Goal: Information Seeking & Learning: Find specific page/section

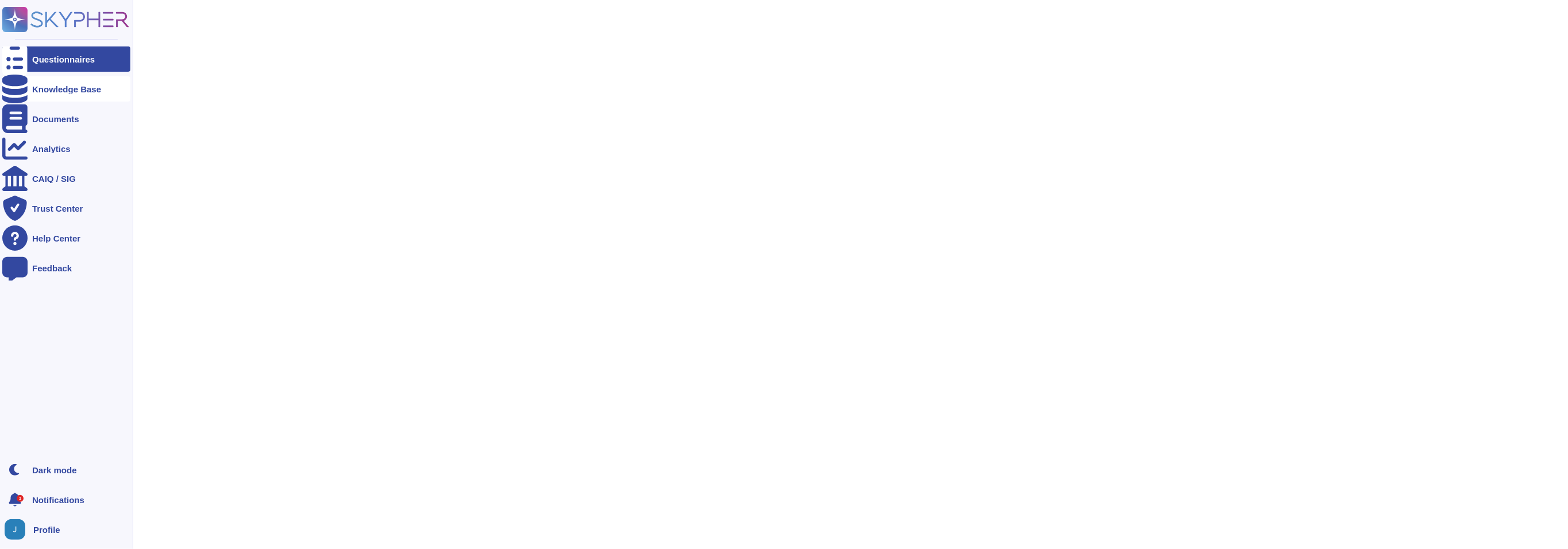
click at [24, 94] on div at bounding box center [14, 89] width 25 height 25
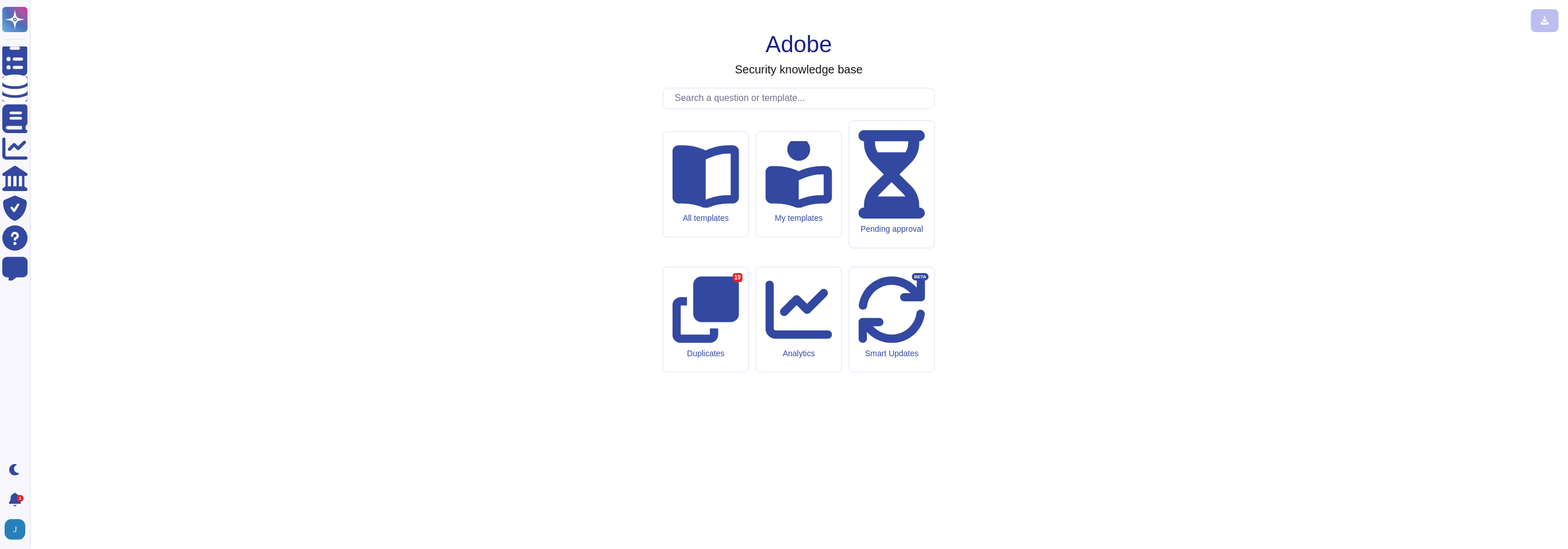
click at [732, 108] on input "text" at bounding box center [801, 98] width 265 height 20
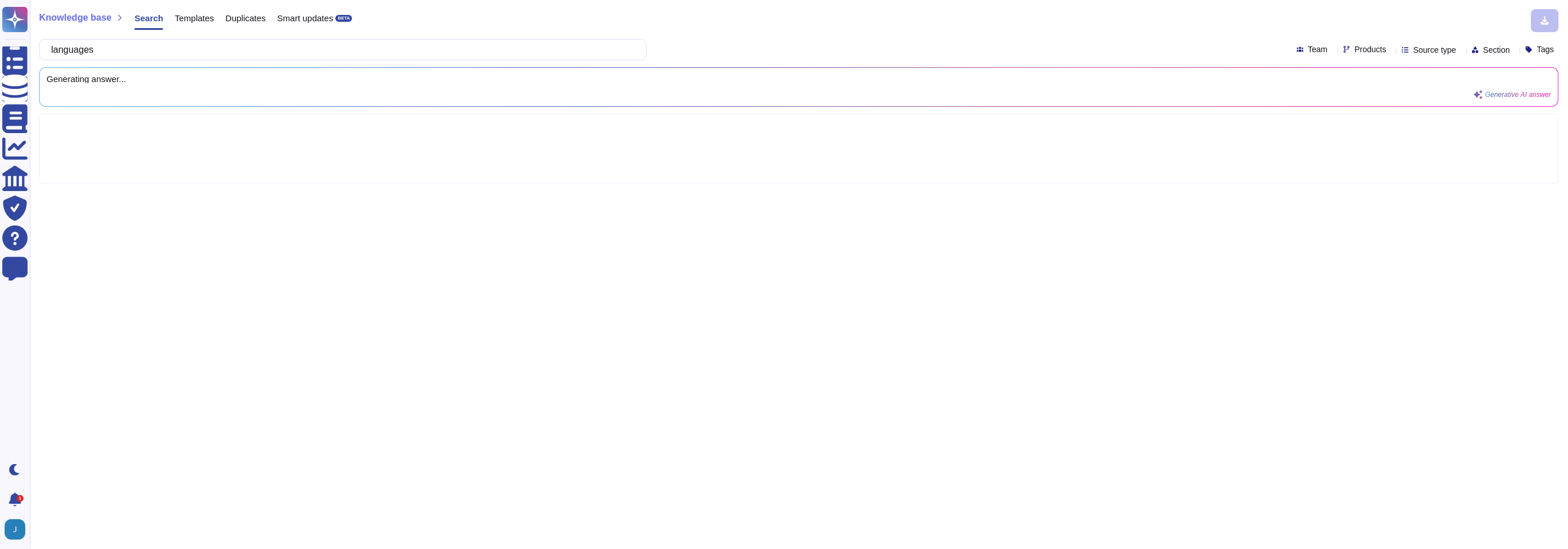
type input "languages"
click at [1355, 53] on span "Products" at bounding box center [1371, 49] width 32 height 8
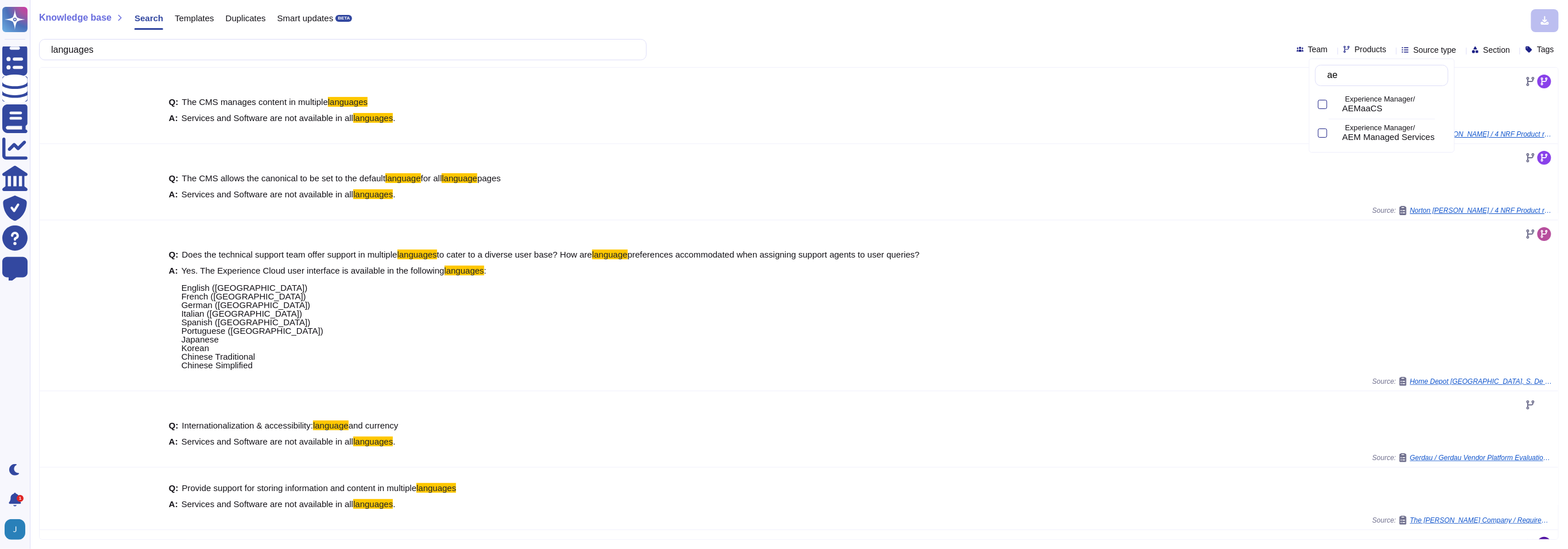
type input "aem"
click at [1332, 98] on div "Experience Manager/ AEMaaCS" at bounding box center [1381, 104] width 133 height 26
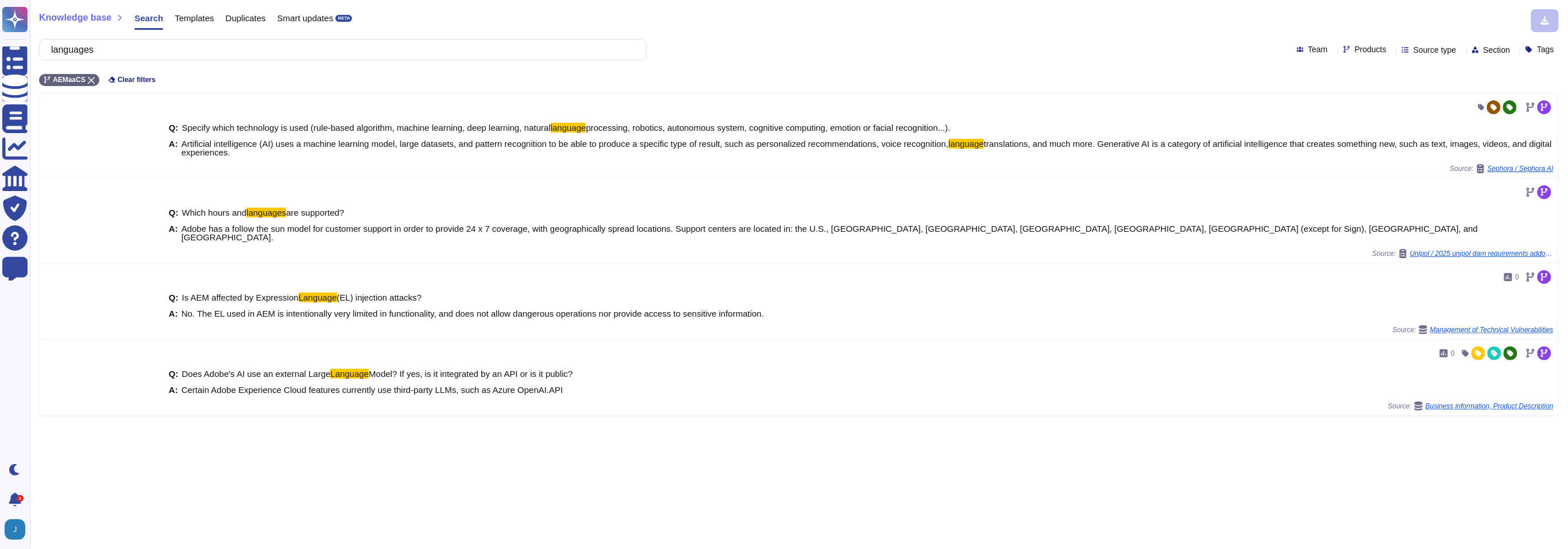
click at [720, 67] on div "AEMaaCS Clear filters" at bounding box center [799, 77] width 1520 height 19
click at [287, 50] on input "languages" at bounding box center [340, 49] width 590 height 20
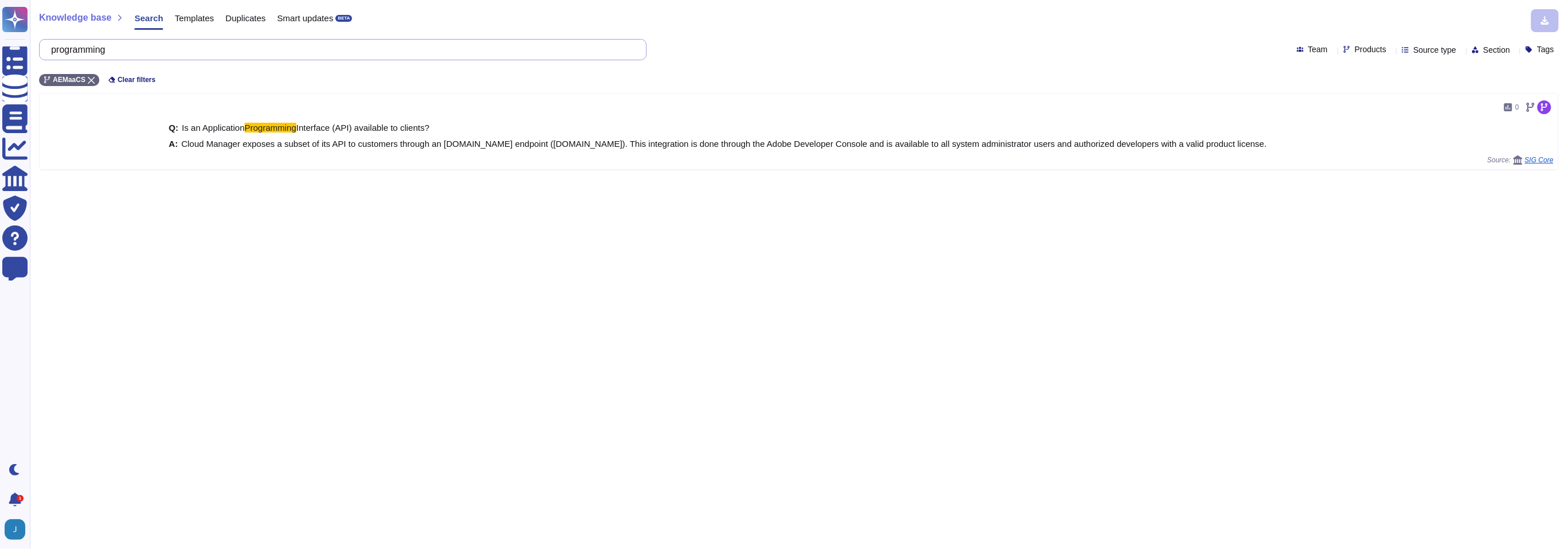
click at [268, 42] on input "programming" at bounding box center [340, 49] width 590 height 20
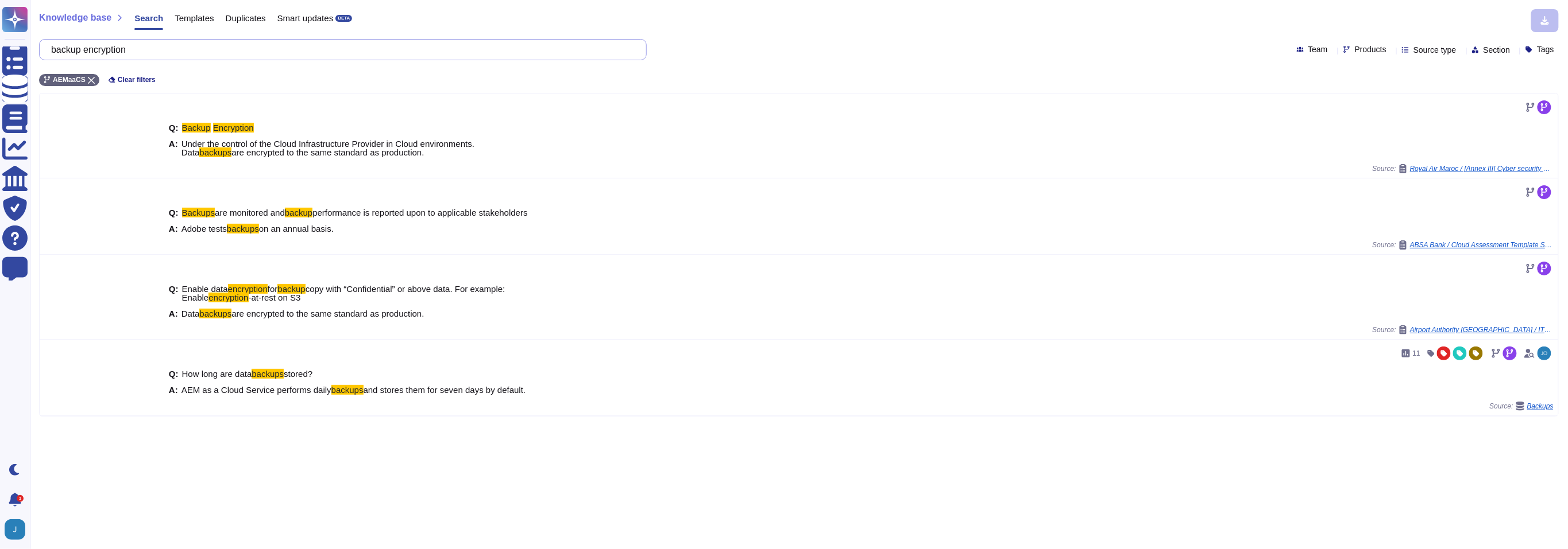
click at [244, 51] on input "backup encryption" at bounding box center [340, 49] width 590 height 20
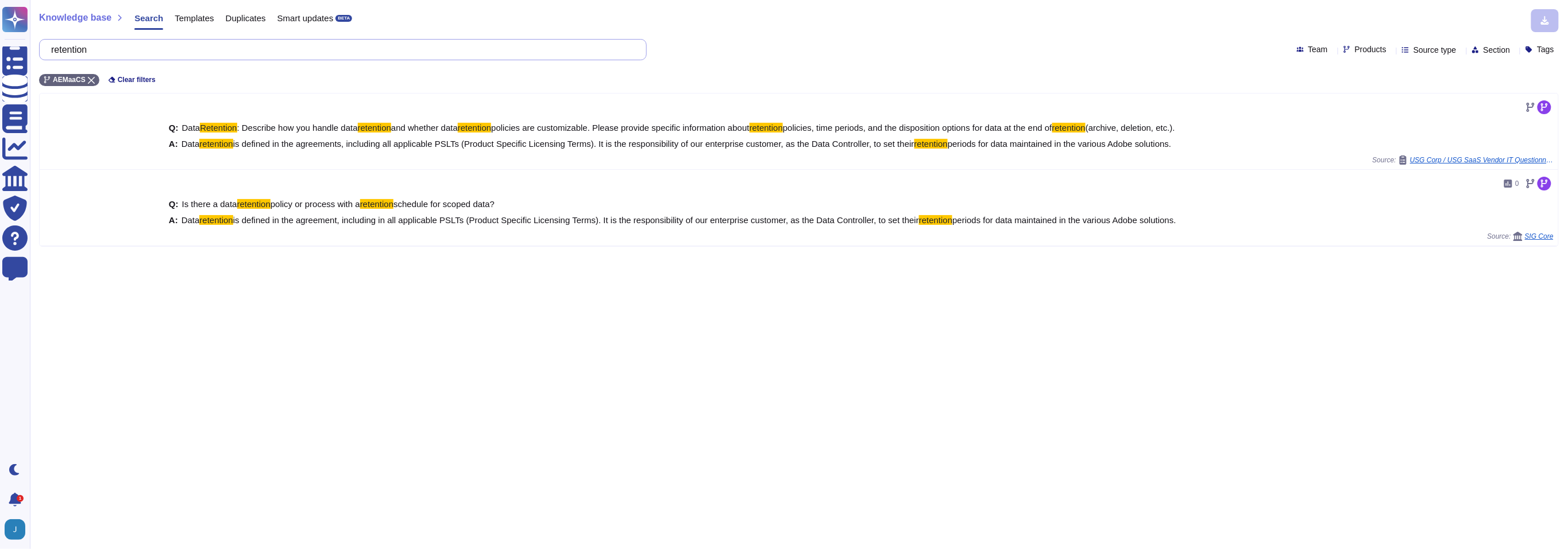
click at [81, 50] on input "retention" at bounding box center [340, 49] width 590 height 20
click at [94, 77] on icon at bounding box center [91, 79] width 7 height 7
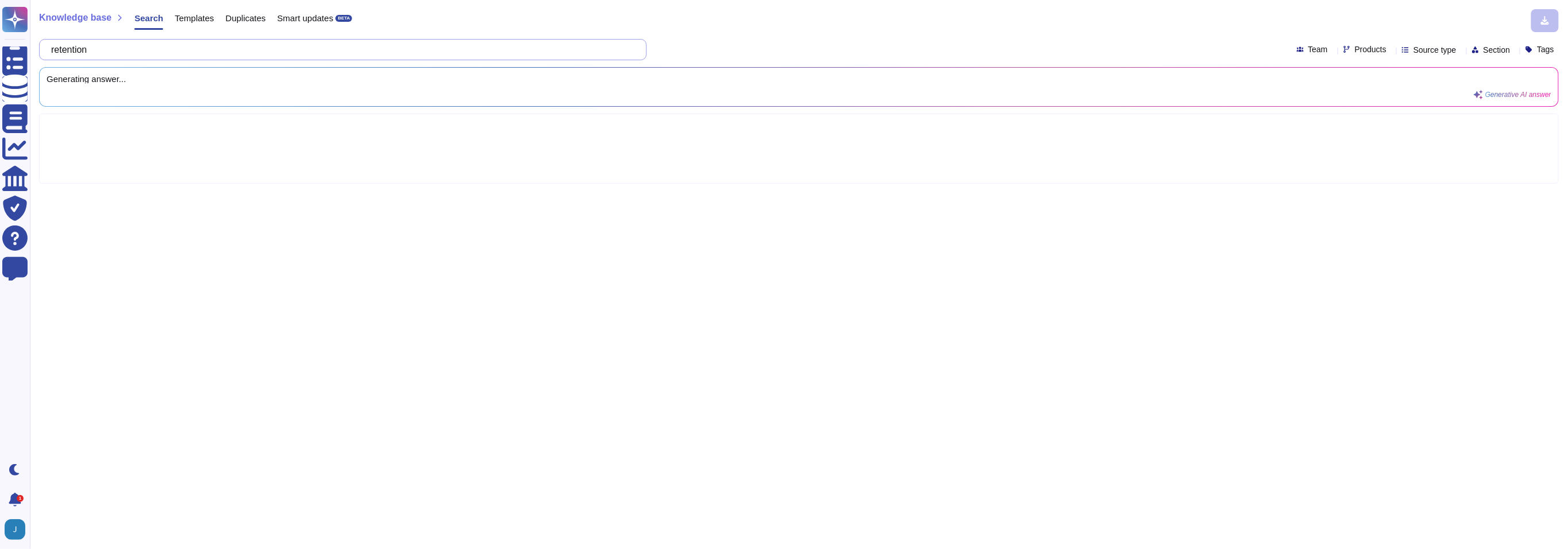
click at [97, 52] on input "retention" at bounding box center [340, 49] width 590 height 20
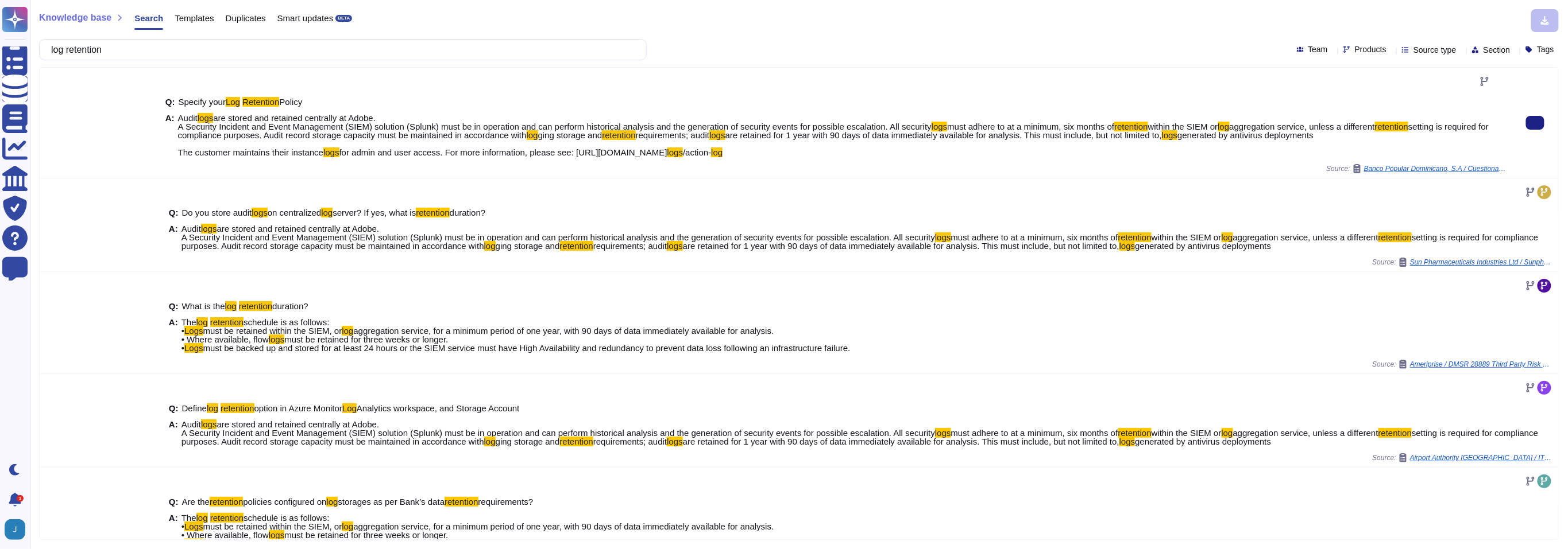
click at [1129, 138] on span "are retained for 1 year with 90 days of data immediately available for analysis…" at bounding box center [944, 135] width 437 height 10
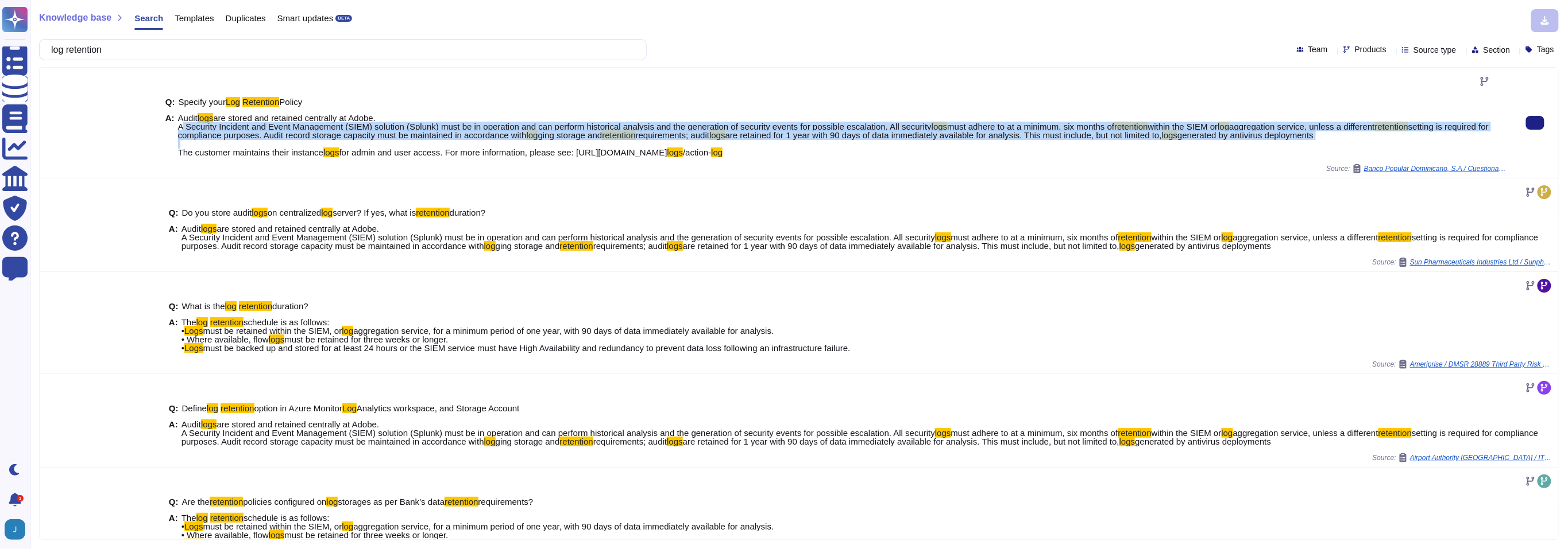
click at [1129, 138] on span "are retained for 1 year with 90 days of data immediately available for analysis…" at bounding box center [944, 135] width 437 height 10
copy span "A Security Incident and Event Management (SIEM) solution (Splunk) must be in op…"
click at [178, 117] on span "Audit" at bounding box center [188, 118] width 19 height 10
copy span "Audit logs are stored and retained centrally at Adobe. A Security Incident and …"
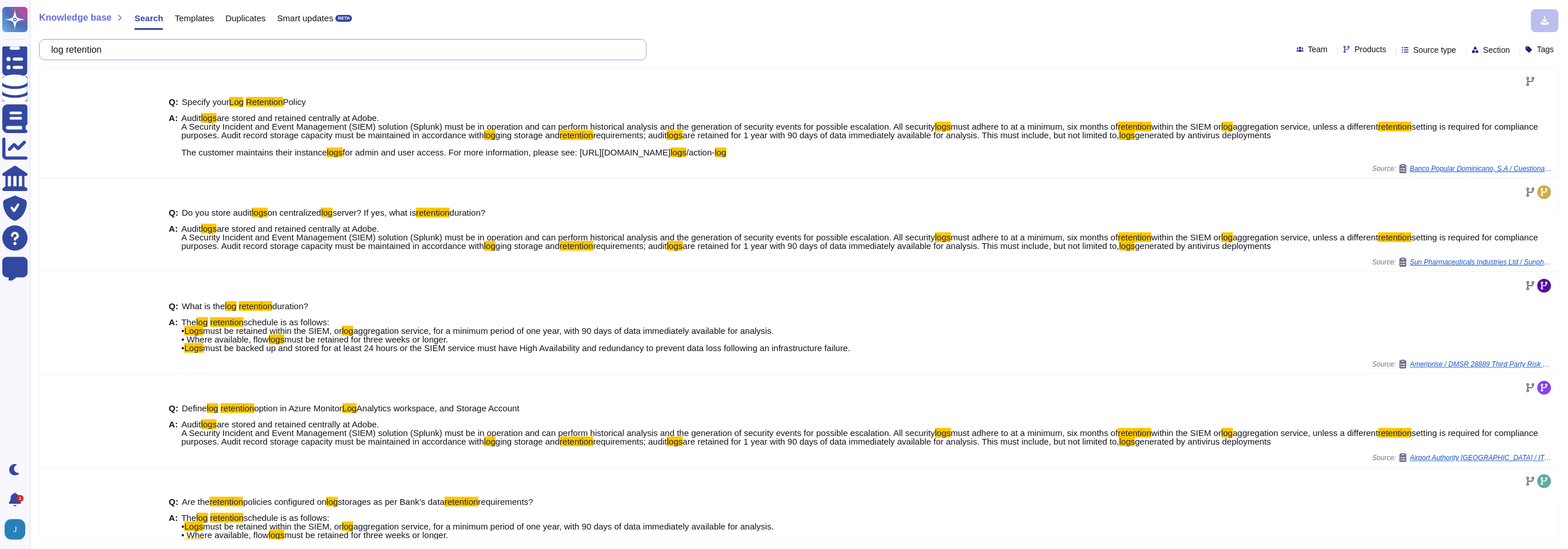
click at [99, 47] on input "log retention" at bounding box center [340, 49] width 590 height 20
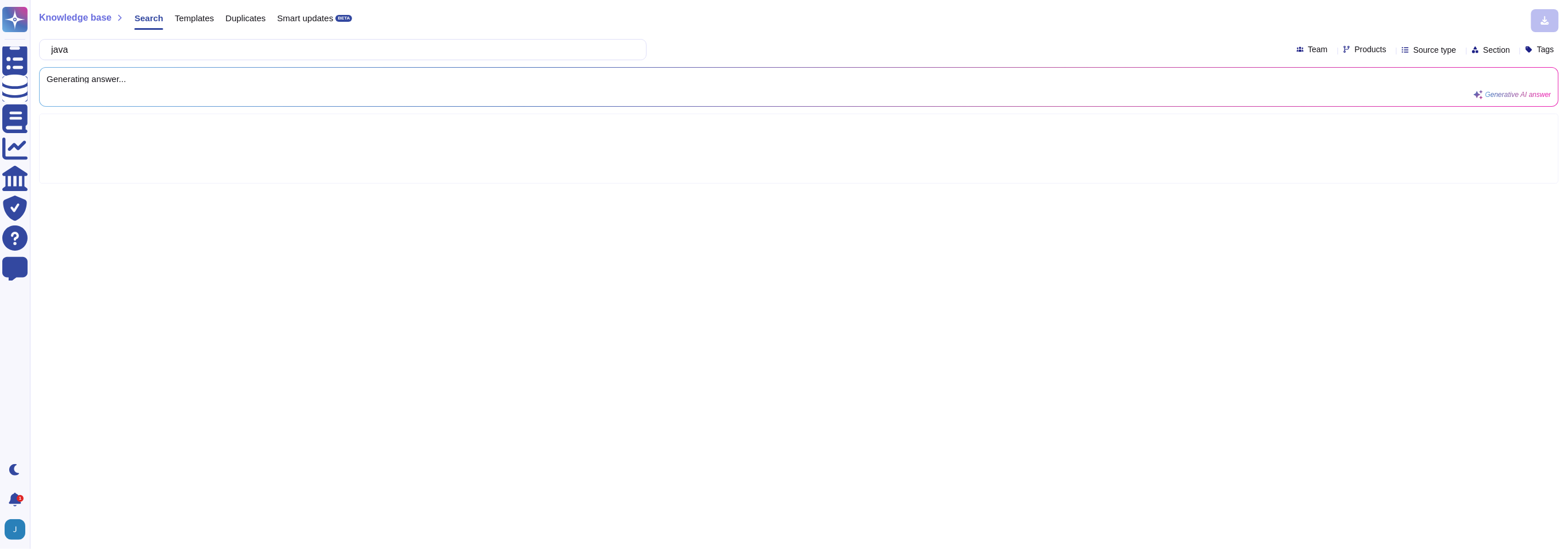
type input "java"
click at [1357, 51] on div "Products" at bounding box center [1368, 49] width 48 height 9
type input "aem"
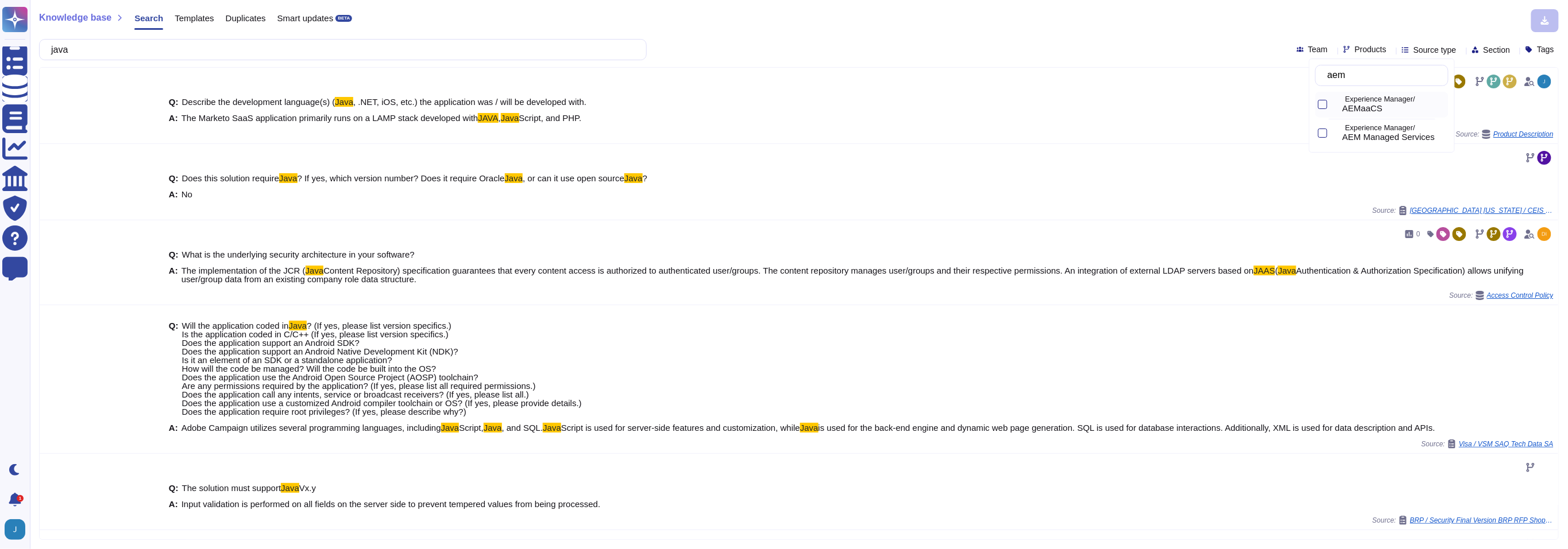
click at [1338, 103] on div at bounding box center [1335, 105] width 5 height 13
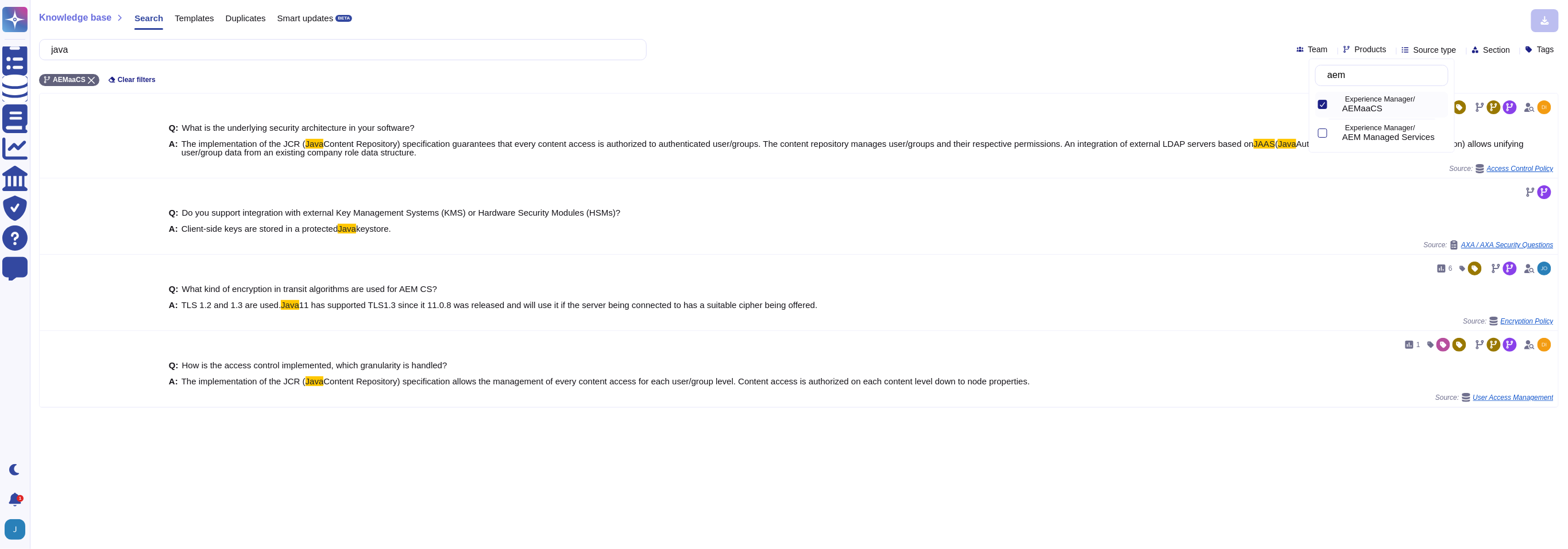
click at [715, 31] on div "Knowledge base Search Templates Duplicates Smart updates BETA" at bounding box center [795, 21] width 1512 height 23
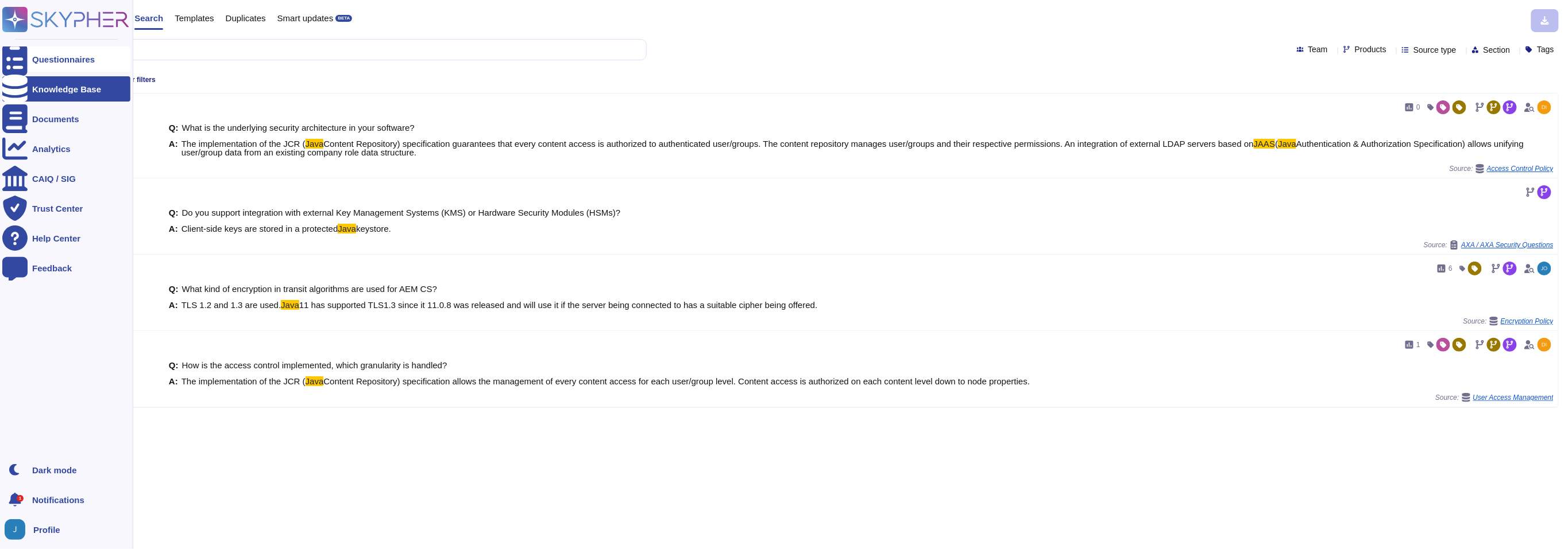
click at [13, 57] on icon at bounding box center [14, 58] width 25 height 33
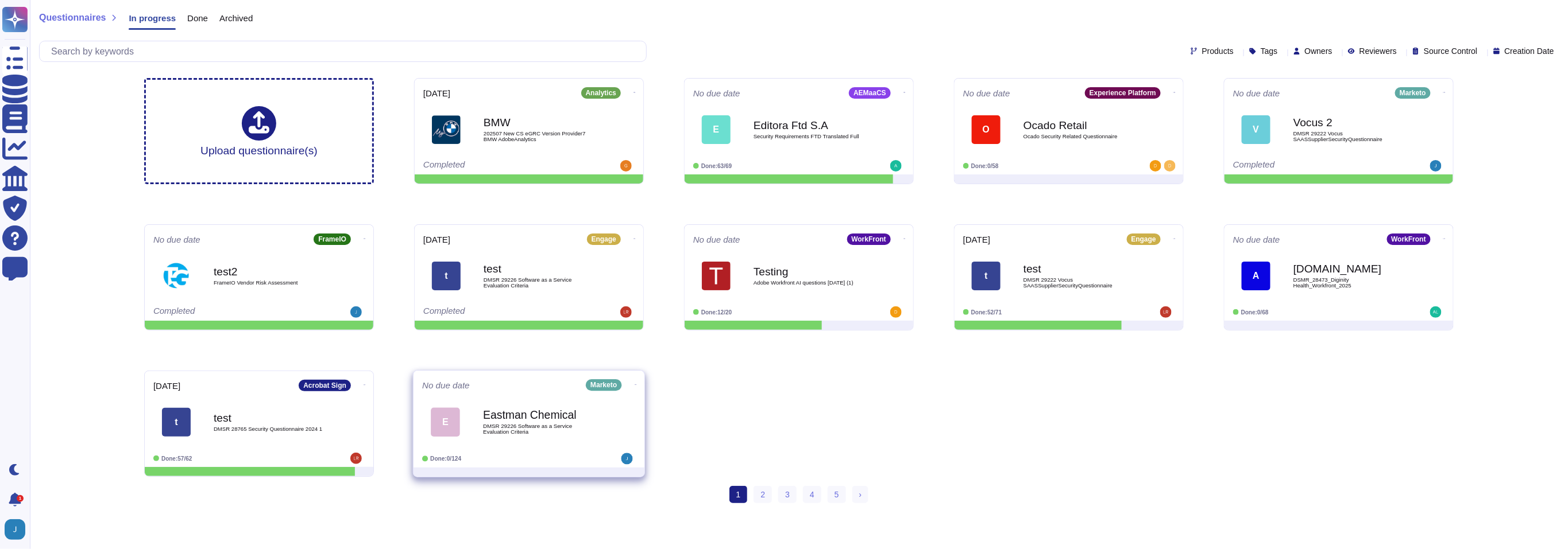
click at [510, 404] on div "[PERSON_NAME] Chemical DMSR 29226 Software as a Service Evaluation Criteria" at bounding box center [541, 422] width 116 height 47
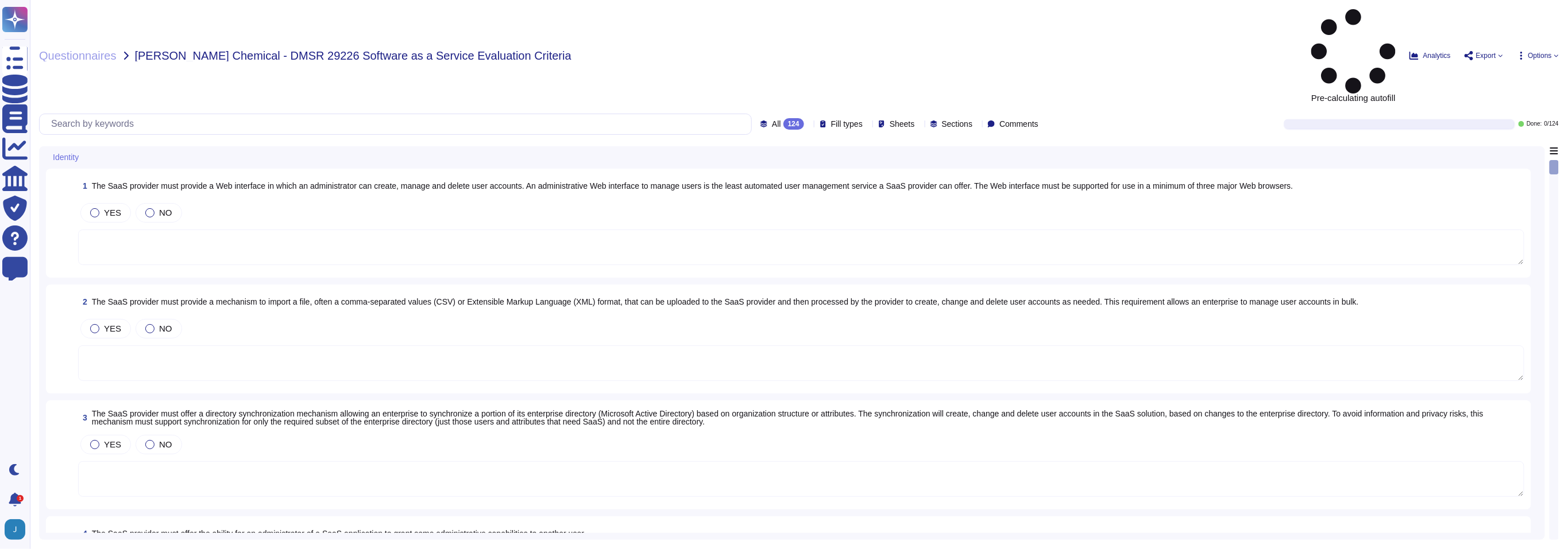
click at [1548, 53] on span "Options" at bounding box center [1540, 55] width 24 height 7
click at [1226, 19] on div "Pre-calculating autofill Analytics Export Options Autofill Set Format Delete" at bounding box center [1313, 55] width 489 height 93
click at [106, 50] on span "Questionnaires" at bounding box center [78, 55] width 78 height 11
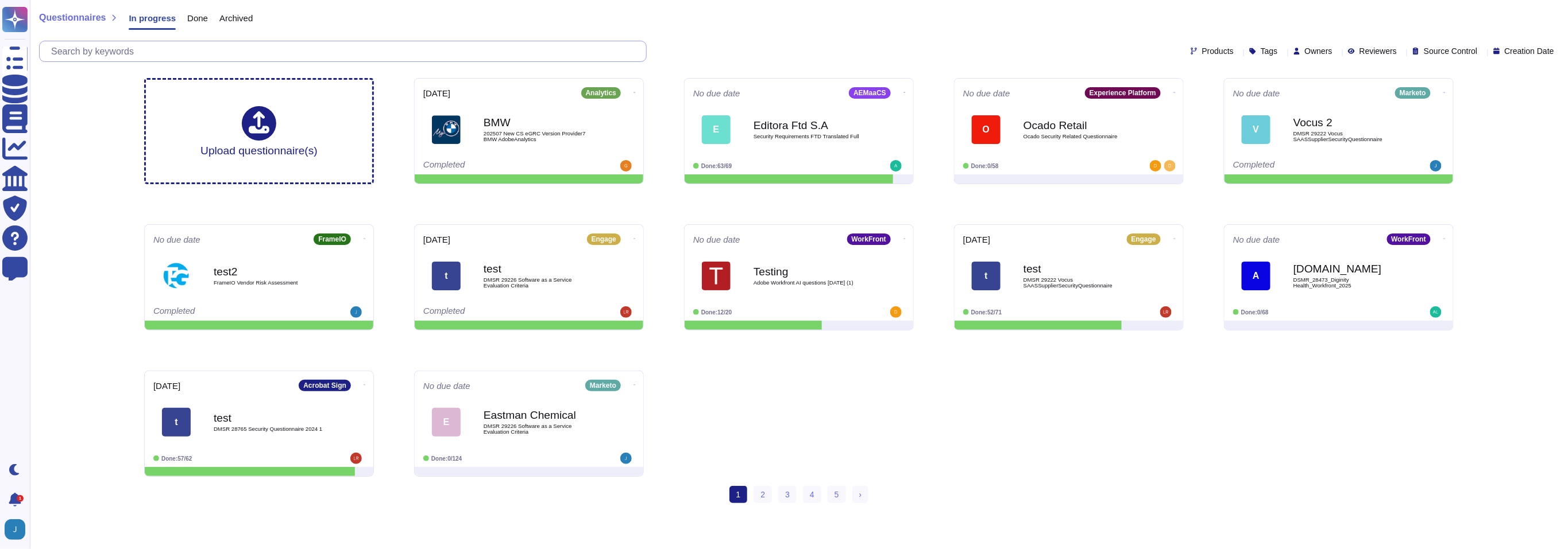
click at [177, 54] on input "text" at bounding box center [346, 51] width 601 height 20
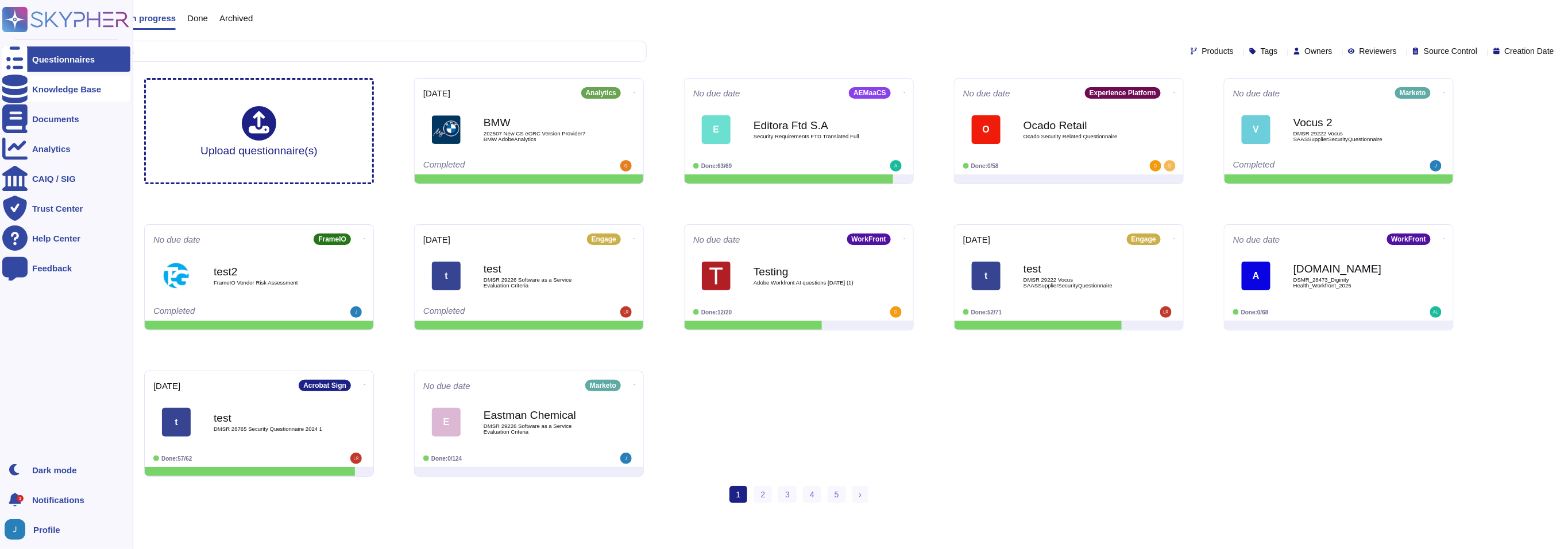
click at [20, 88] on icon at bounding box center [14, 89] width 25 height 29
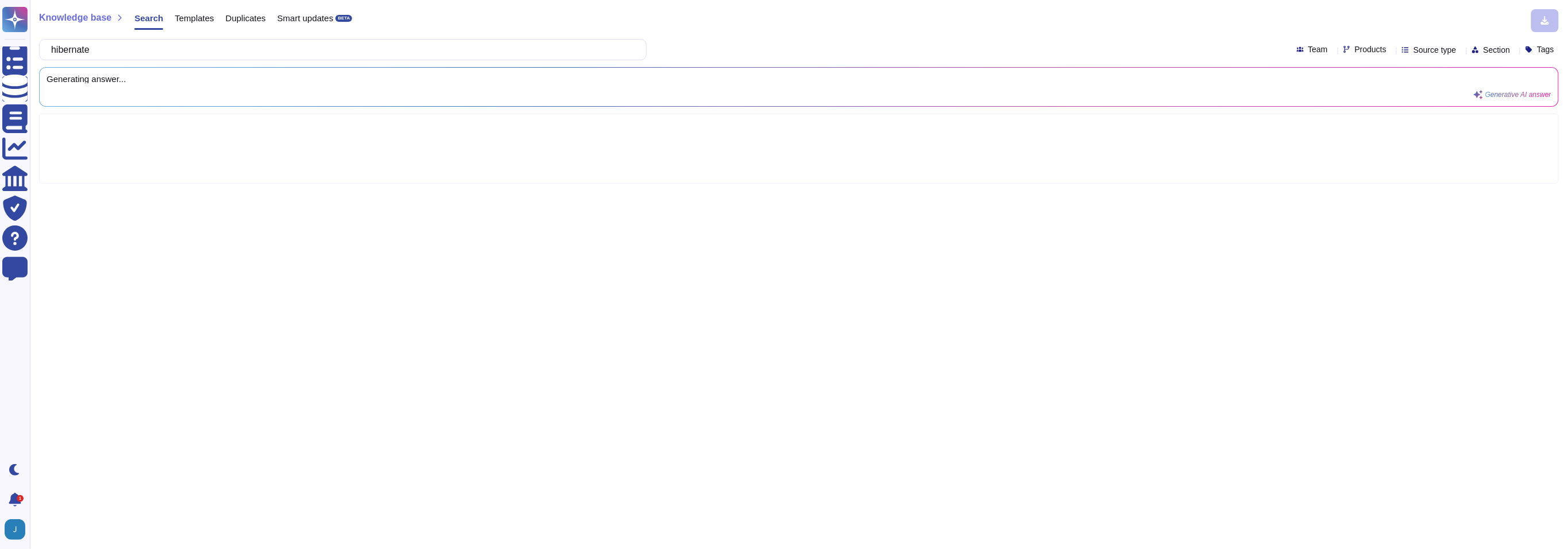
type input "hibernate"
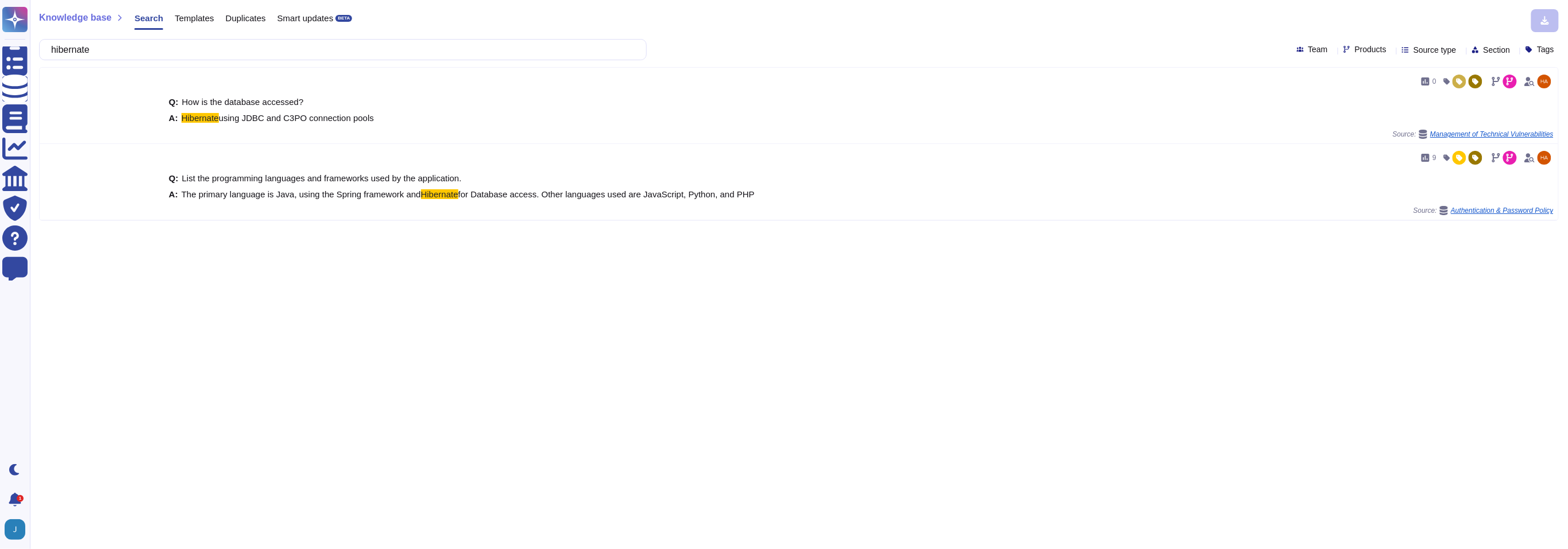
click at [199, 16] on span "Templates" at bounding box center [193, 17] width 39 height 9
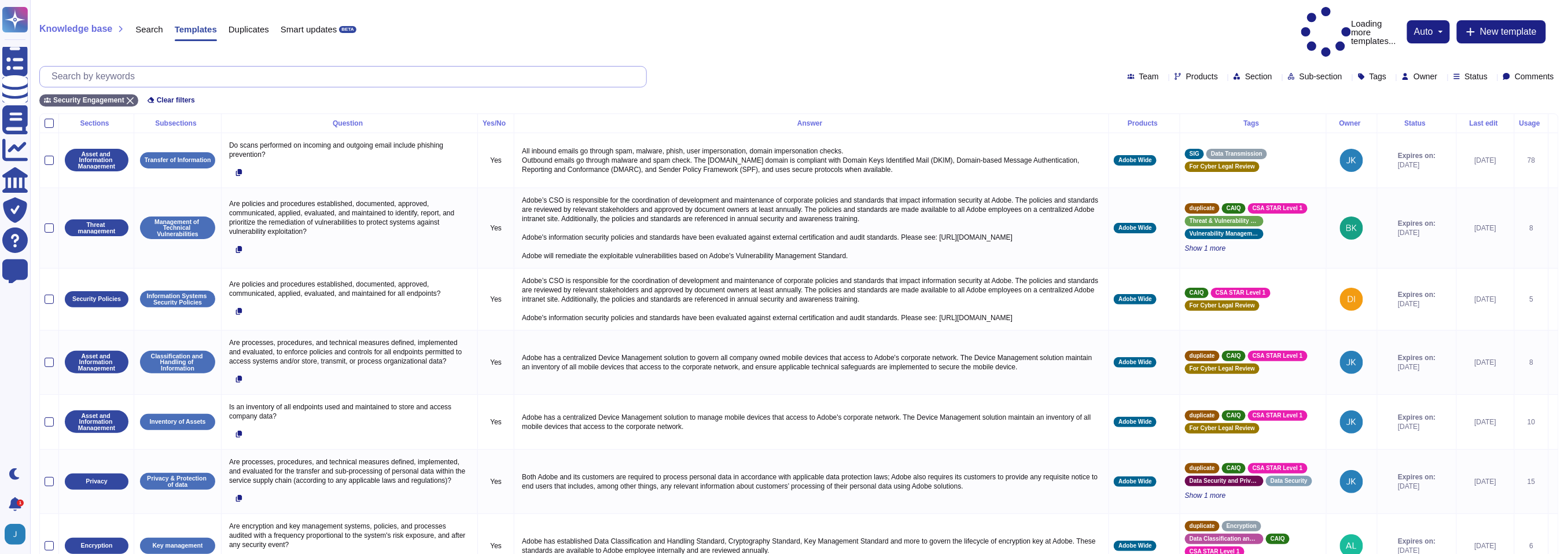
click at [158, 67] on input "text" at bounding box center [345, 76] width 601 height 20
click at [138, 95] on div "Security Engagement" at bounding box center [89, 100] width 99 height 13
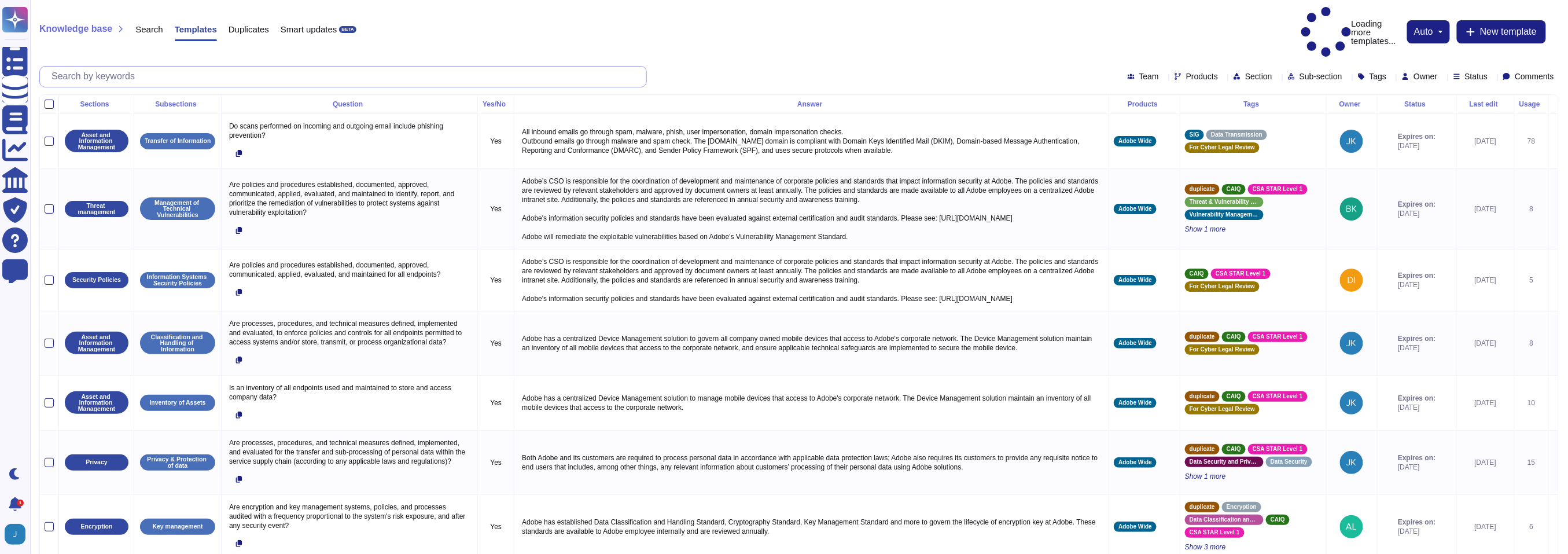
click at [145, 67] on input "text" at bounding box center [345, 76] width 601 height 20
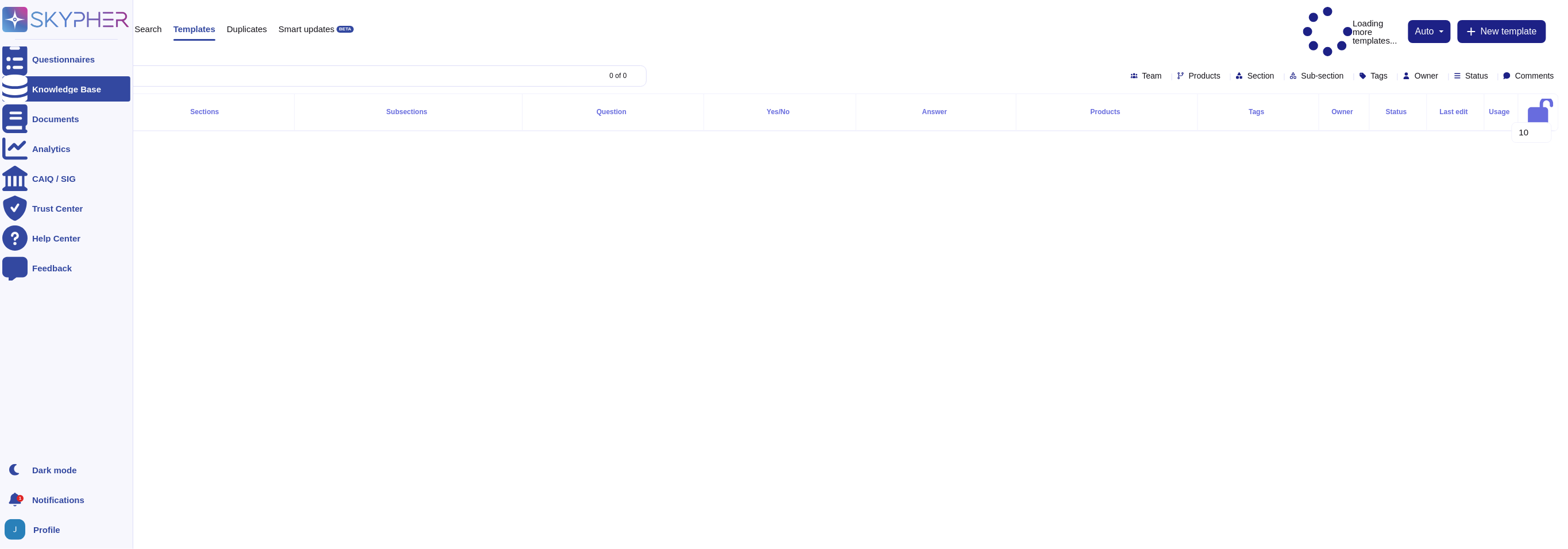
type input "hibernate"
